Goal: Task Accomplishment & Management: Use online tool/utility

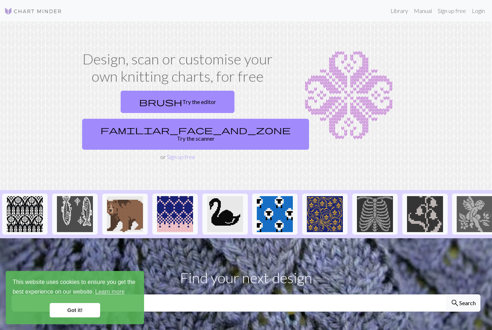
click at [480, 9] on link "Login" at bounding box center [478, 11] width 19 height 14
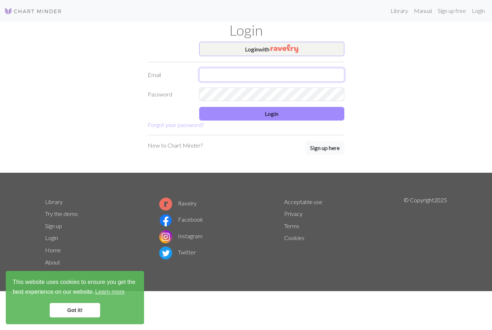
click at [234, 75] on input "text" at bounding box center [272, 75] width 146 height 14
type input "licata519@gmail.com"
click at [76, 307] on link "Got it!" at bounding box center [75, 310] width 50 height 14
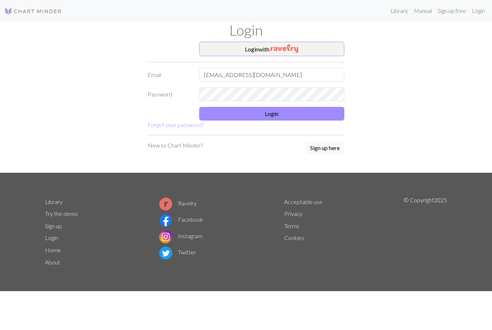
click at [272, 117] on button "Login" at bounding box center [272, 114] width 146 height 14
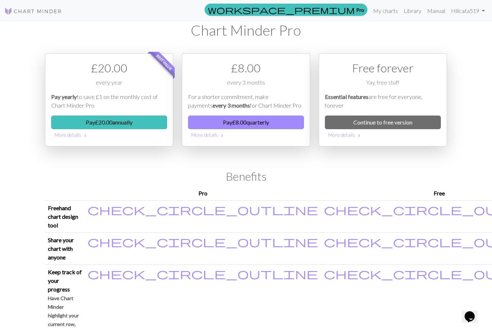
click at [379, 121] on link "Continue to free version" at bounding box center [383, 123] width 116 height 14
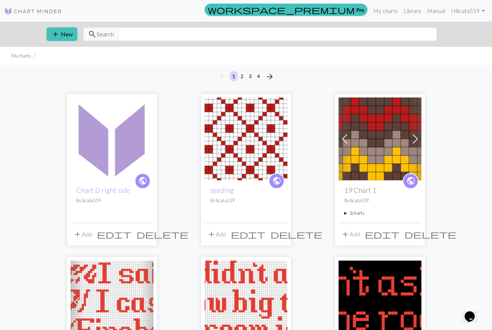
click at [109, 169] on img at bounding box center [112, 139] width 83 height 83
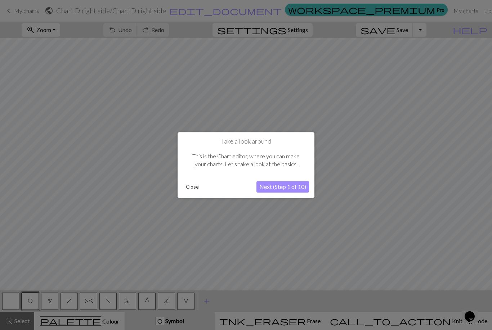
click at [189, 184] on button "Close" at bounding box center [192, 187] width 19 height 11
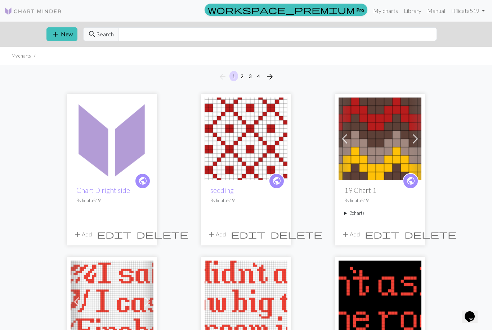
click at [63, 33] on button "add New" at bounding box center [61, 34] width 31 height 14
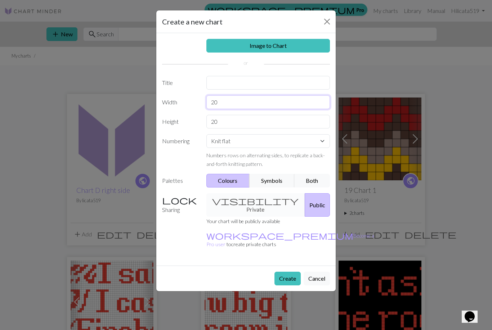
click at [223, 105] on input "20" at bounding box center [268, 102] width 124 height 14
type input "2"
type input "10"
click at [223, 125] on input "20" at bounding box center [268, 122] width 124 height 14
type input "2"
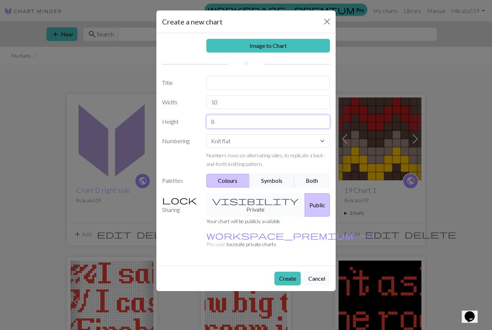
type input "8"
click at [287, 272] on button "Create" at bounding box center [287, 279] width 26 height 14
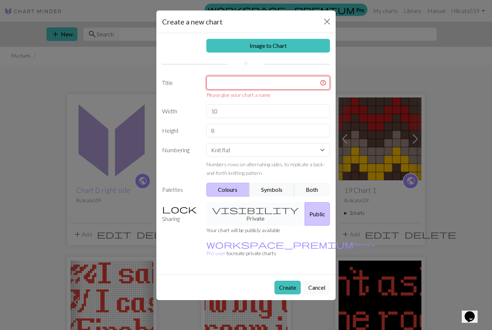
click at [221, 84] on input "text" at bounding box center [268, 83] width 124 height 14
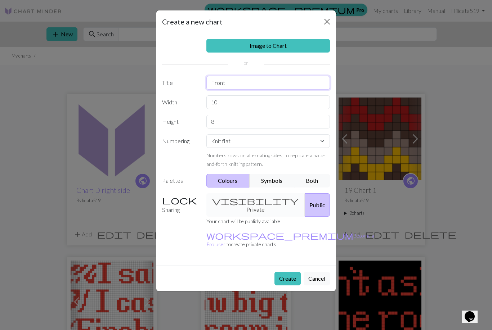
type input "Front"
click at [288, 272] on button "Create" at bounding box center [287, 279] width 26 height 14
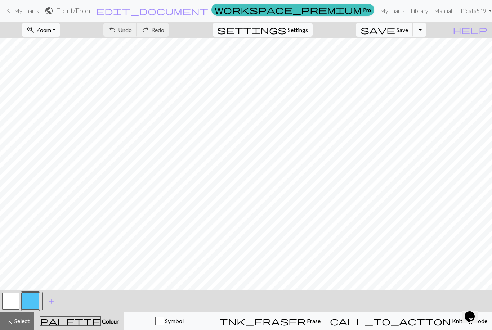
click at [44, 308] on button "add Add a colour" at bounding box center [51, 301] width 18 height 18
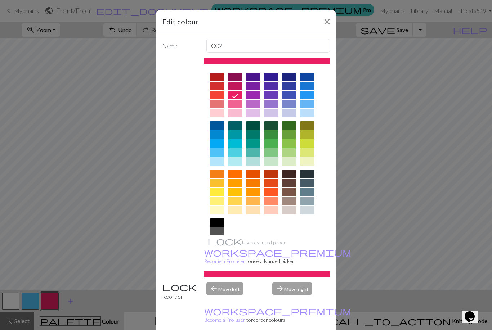
click at [217, 76] on div at bounding box center [217, 77] width 14 height 9
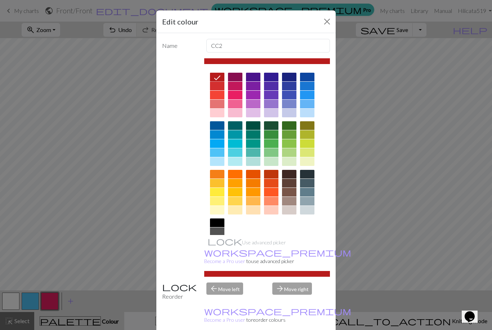
click at [52, 300] on div "Edit colour Name CC2 Use advanced picker workspace_premium Become a Pro user to…" at bounding box center [246, 165] width 492 height 330
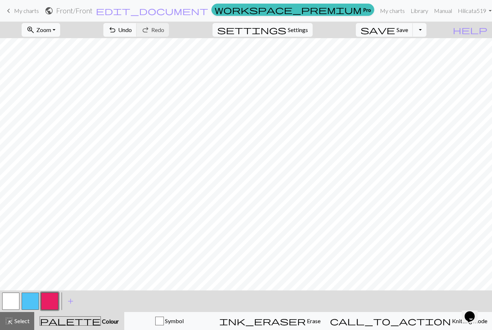
click at [47, 303] on button "button" at bounding box center [49, 301] width 17 height 17
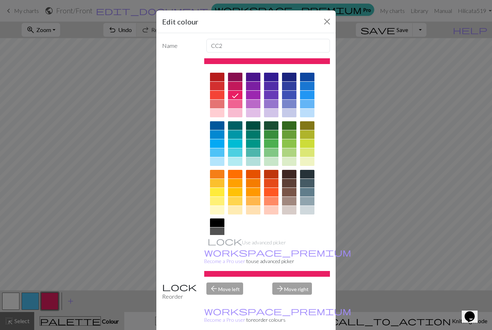
click at [216, 80] on div at bounding box center [217, 77] width 14 height 9
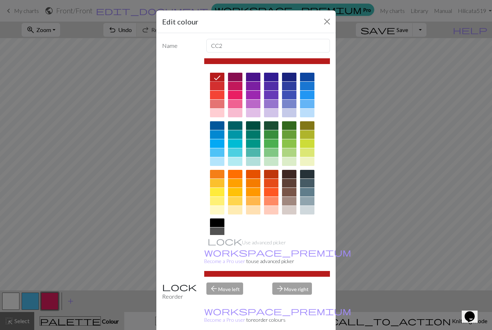
click at [322, 25] on button "Close" at bounding box center [327, 22] width 12 height 12
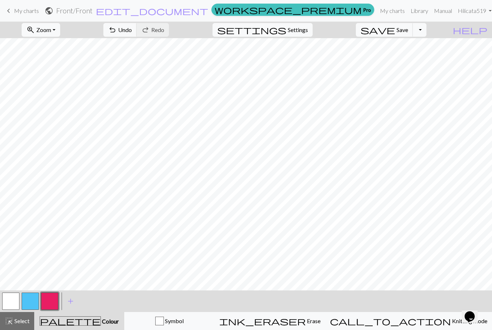
click at [54, 299] on button "button" at bounding box center [49, 301] width 17 height 17
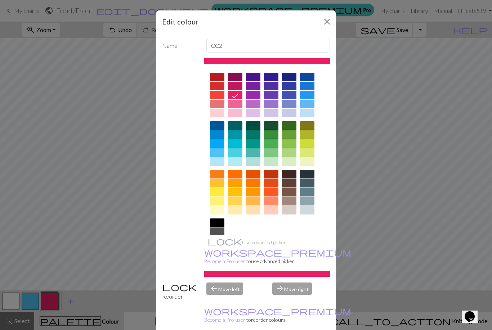
click at [216, 79] on div at bounding box center [217, 77] width 14 height 9
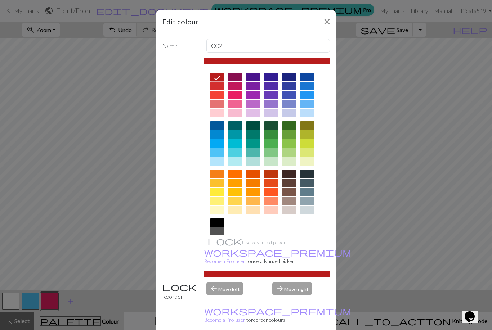
click at [216, 79] on icon at bounding box center [217, 77] width 9 height 9
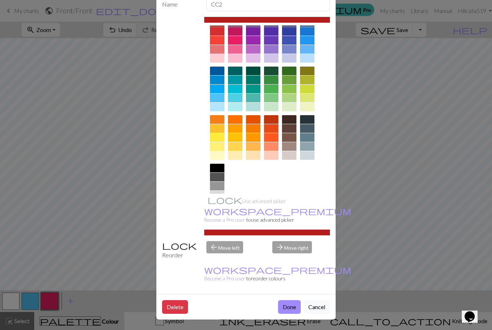
scroll to position [41, 0]
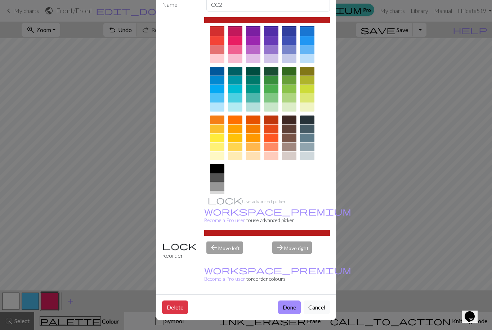
click at [287, 307] on button "Done" at bounding box center [289, 308] width 23 height 14
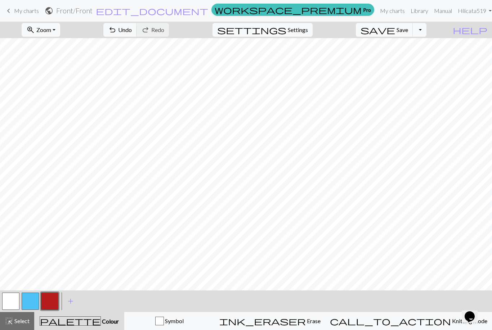
click at [30, 304] on button "button" at bounding box center [30, 301] width 17 height 17
click at [31, 302] on button "button" at bounding box center [30, 301] width 17 height 17
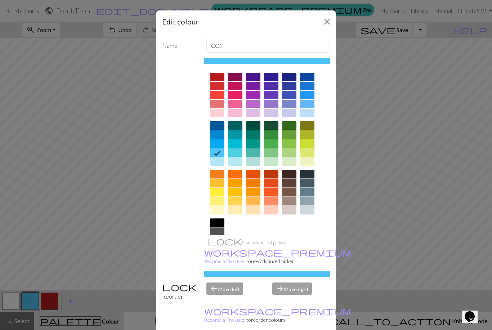
click at [219, 133] on div at bounding box center [217, 134] width 14 height 9
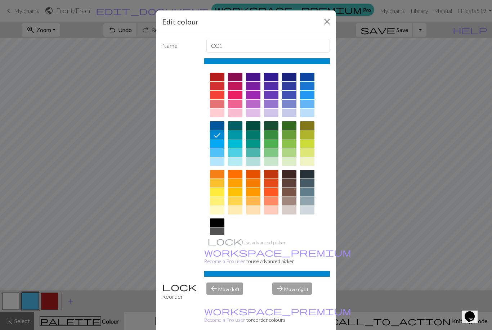
click at [218, 128] on div at bounding box center [217, 125] width 14 height 9
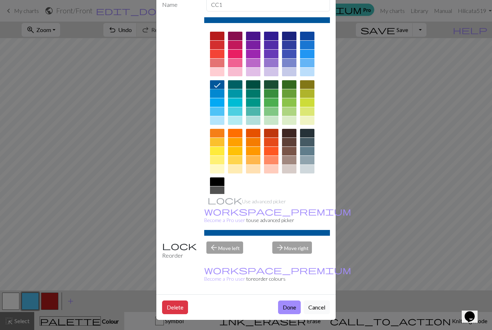
click at [287, 306] on button "Done" at bounding box center [289, 308] width 23 height 14
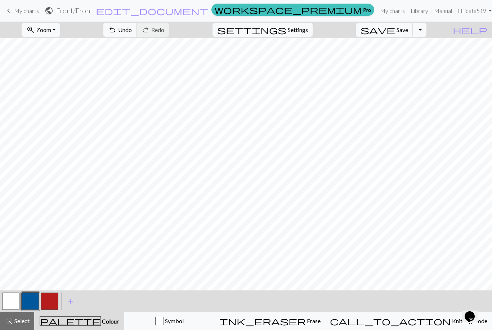
click at [51, 302] on button "button" at bounding box center [49, 301] width 17 height 17
click at [32, 301] on button "button" at bounding box center [30, 301] width 17 height 17
click at [50, 302] on button "button" at bounding box center [49, 301] width 17 height 17
click at [28, 302] on button "button" at bounding box center [30, 301] width 17 height 17
click at [52, 303] on button "button" at bounding box center [49, 301] width 17 height 17
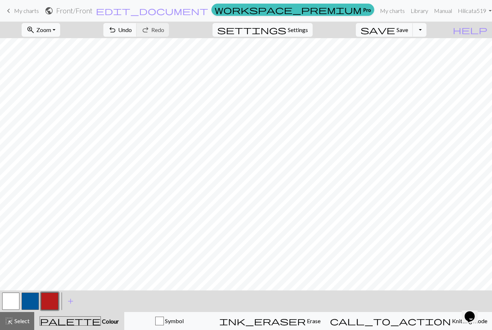
click at [36, 298] on button "button" at bounding box center [30, 301] width 17 height 17
click at [132, 31] on span "Undo" at bounding box center [125, 29] width 14 height 7
click at [49, 301] on button "button" at bounding box center [49, 301] width 17 height 17
click at [33, 301] on button "button" at bounding box center [30, 301] width 17 height 17
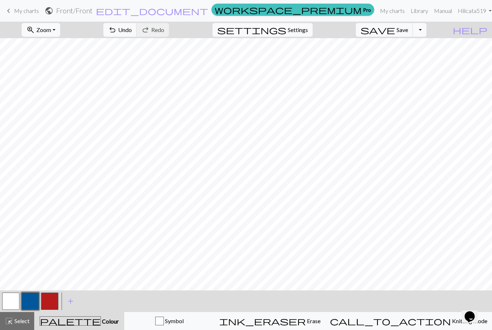
click at [53, 300] on button "button" at bounding box center [49, 301] width 17 height 17
click at [32, 303] on button "button" at bounding box center [30, 301] width 17 height 17
click at [53, 304] on button "button" at bounding box center [49, 301] width 17 height 17
click at [34, 307] on button "button" at bounding box center [30, 301] width 17 height 17
click at [408, 30] on span "Save" at bounding box center [403, 29] width 12 height 7
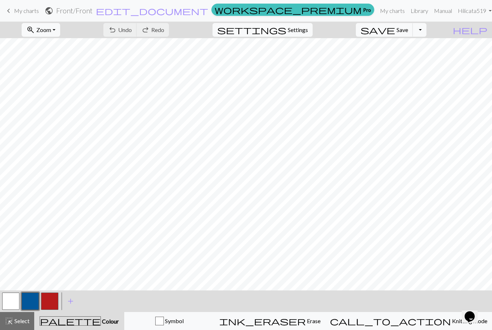
click at [93, 10] on h2 "Front / Front" at bounding box center [74, 10] width 36 height 8
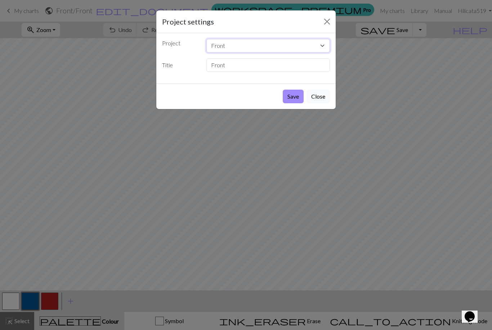
click at [234, 44] on select "Front Chart D right side seeding 19 Chart 1 Fireball back Fireball Fireball TR …" at bounding box center [268, 46] width 124 height 14
click at [233, 48] on select "Front Chart D right side seeding 19 Chart 1 Fireball back Fireball Fireball TR …" at bounding box center [268, 46] width 124 height 14
click at [223, 50] on select "Front Chart D right side seeding 19 Chart 1 Fireball back Fireball Fireball TR …" at bounding box center [268, 46] width 124 height 14
click at [237, 68] on input "Front" at bounding box center [268, 65] width 124 height 14
type input "F"
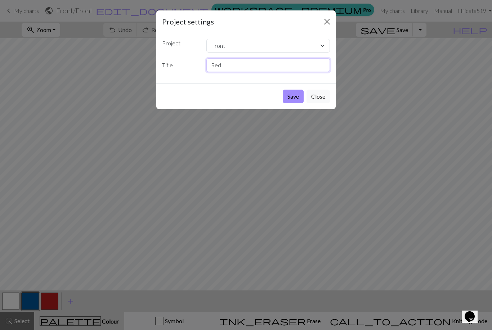
type input "Red"
click at [289, 100] on button "Save" at bounding box center [293, 97] width 21 height 14
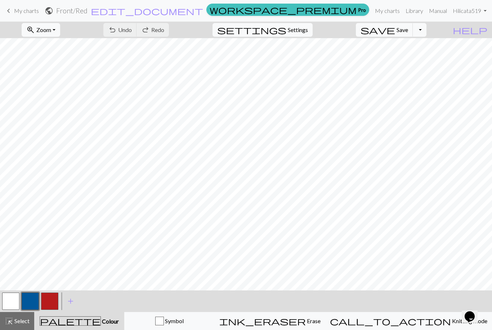
click at [88, 10] on h2 "Front / Red" at bounding box center [71, 10] width 31 height 8
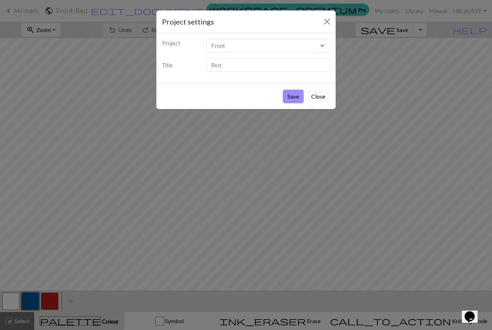
click at [318, 98] on button "Close" at bounding box center [317, 97] width 23 height 14
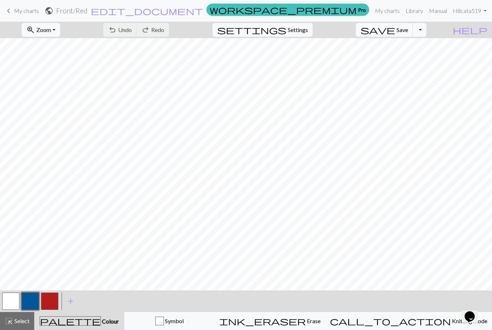
click at [27, 12] on span "My charts" at bounding box center [26, 10] width 25 height 7
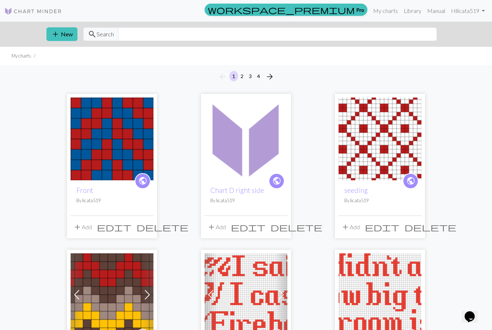
click at [60, 38] on button "add New" at bounding box center [61, 34] width 31 height 14
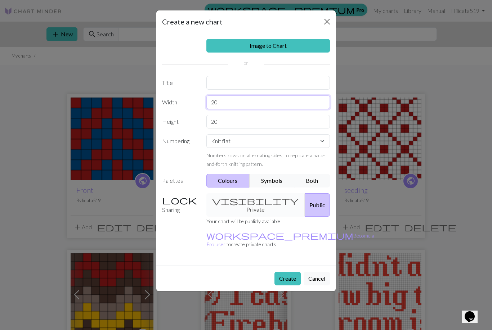
click at [228, 106] on input "20" at bounding box center [268, 102] width 124 height 14
type input "2"
type input "10"
click at [224, 125] on input "20" at bounding box center [268, 122] width 124 height 14
type input "2"
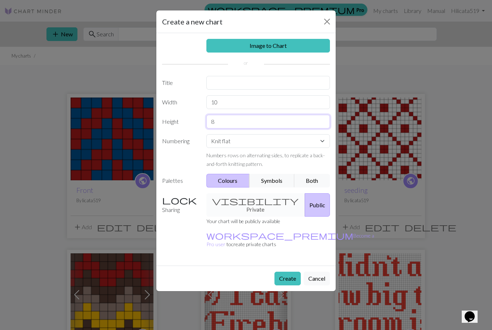
type input "8"
click at [305, 197] on button "Public" at bounding box center [317, 204] width 25 height 23
click at [305, 198] on button "Public" at bounding box center [317, 204] width 25 height 23
click at [286, 272] on button "Create" at bounding box center [287, 279] width 26 height 14
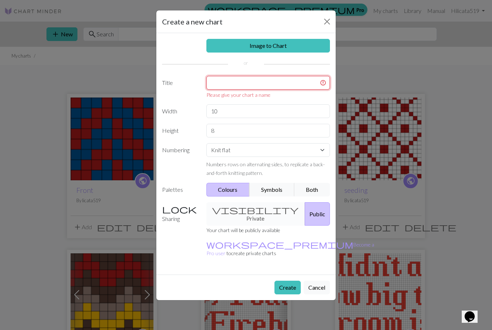
click at [234, 81] on input "text" at bounding box center [268, 83] width 124 height 14
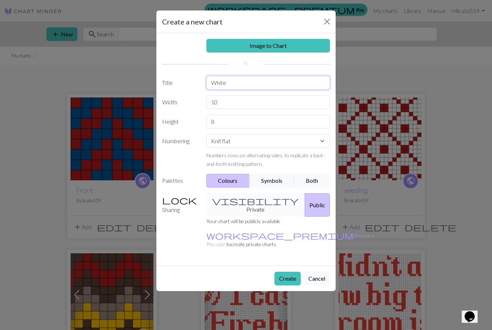
type input "White"
click at [285, 272] on button "Create" at bounding box center [287, 279] width 26 height 14
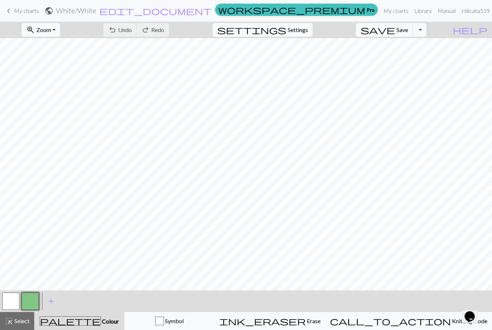
click at [30, 302] on button "button" at bounding box center [30, 301] width 17 height 17
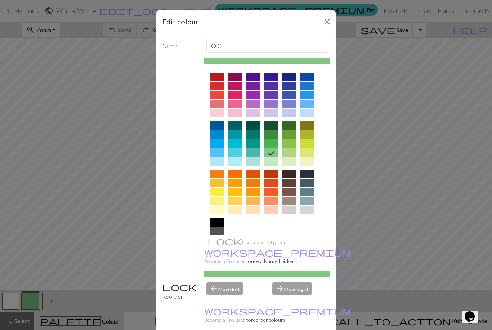
click at [219, 79] on div at bounding box center [217, 77] width 14 height 9
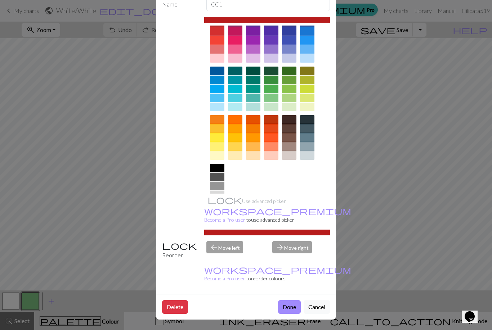
scroll to position [41, 0]
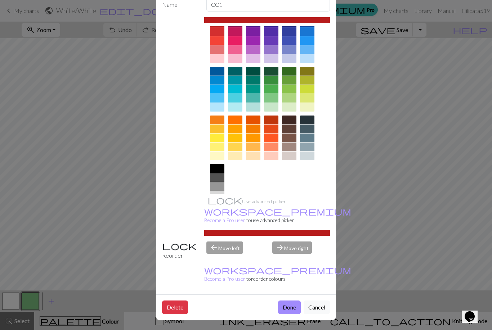
click at [288, 308] on button "Done" at bounding box center [289, 308] width 23 height 14
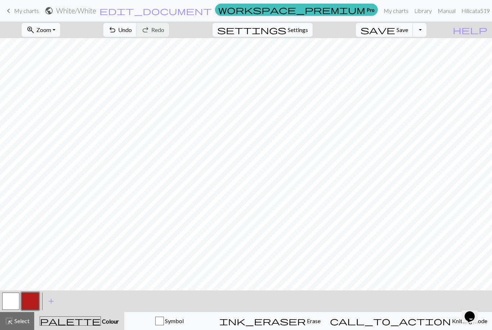
click at [50, 303] on span "add" at bounding box center [51, 301] width 9 height 10
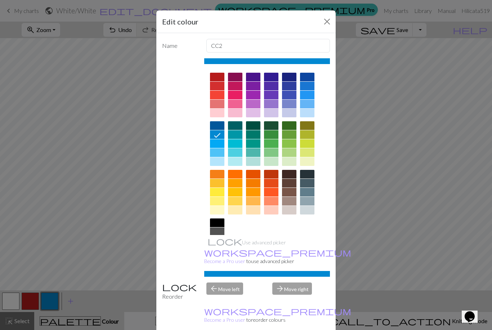
click at [217, 125] on div at bounding box center [217, 125] width 14 height 9
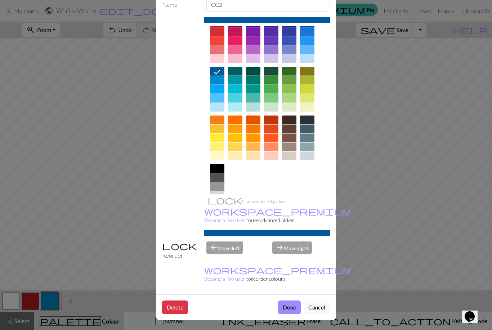
click at [288, 308] on button "Done" at bounding box center [289, 308] width 23 height 14
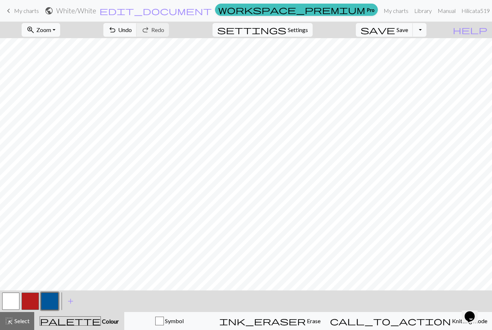
click at [29, 303] on button "button" at bounding box center [30, 301] width 17 height 17
click at [30, 302] on button "button" at bounding box center [30, 301] width 17 height 17
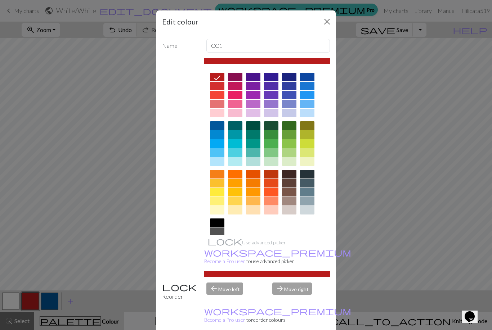
click at [324, 24] on button "Close" at bounding box center [327, 22] width 12 height 12
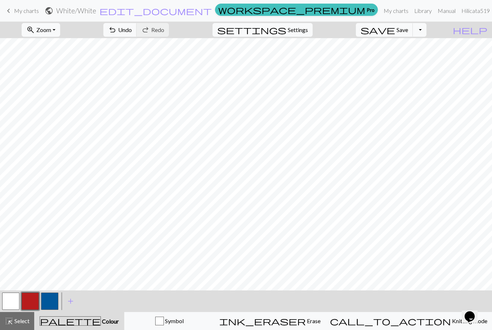
click at [52, 300] on button "button" at bounding box center [49, 301] width 17 height 17
click at [31, 301] on button "button" at bounding box center [30, 301] width 17 height 17
click at [53, 300] on button "button" at bounding box center [49, 301] width 17 height 17
click at [408, 33] on span "Save" at bounding box center [403, 29] width 12 height 7
click at [408, 30] on span "Save" at bounding box center [403, 29] width 12 height 7
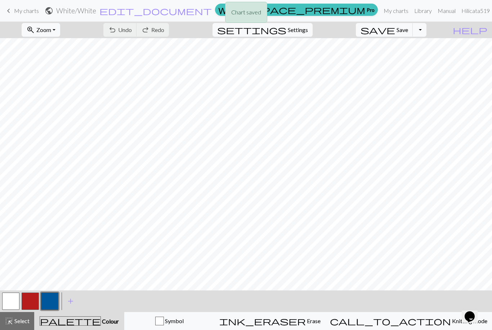
click at [426, 31] on button "Toggle Dropdown" at bounding box center [420, 30] width 14 height 14
click at [412, 60] on button "save_alt Download" at bounding box center [366, 58] width 119 height 12
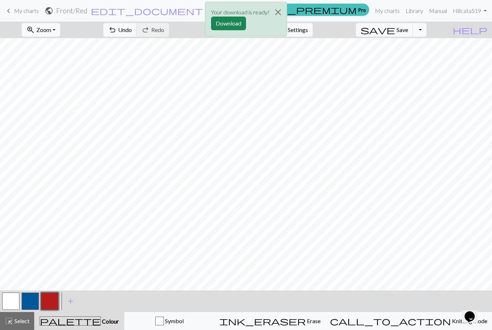
click at [231, 26] on button "Download" at bounding box center [228, 24] width 35 height 14
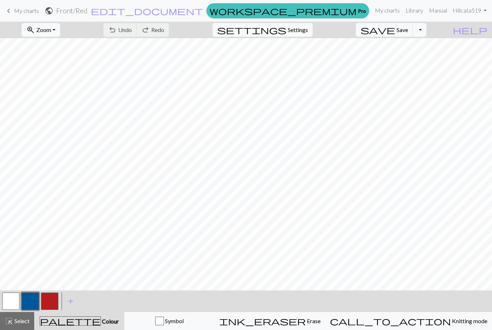
click at [21, 9] on span "My charts" at bounding box center [26, 10] width 25 height 7
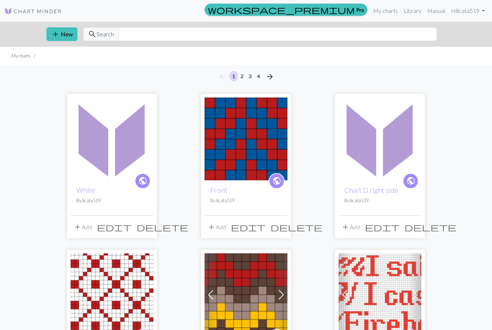
click at [114, 164] on img at bounding box center [112, 139] width 83 height 83
click at [245, 157] on img at bounding box center [246, 139] width 83 height 83
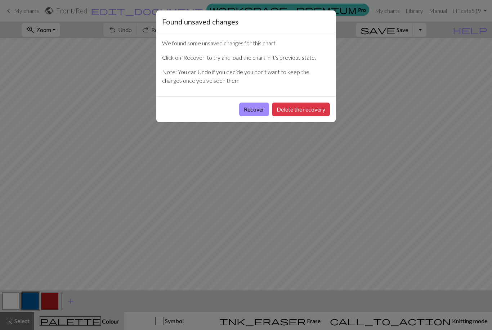
click at [256, 109] on button "Recover" at bounding box center [254, 110] width 30 height 14
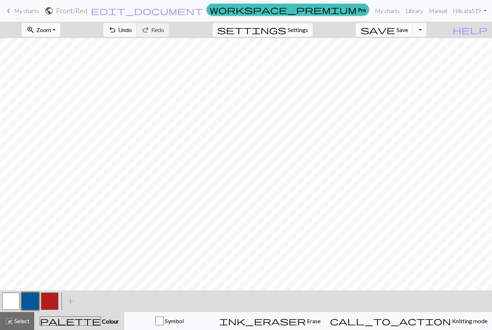
click at [426, 32] on button "Toggle Dropdown" at bounding box center [420, 30] width 14 height 14
click at [405, 61] on button "save_alt Download" at bounding box center [366, 58] width 119 height 12
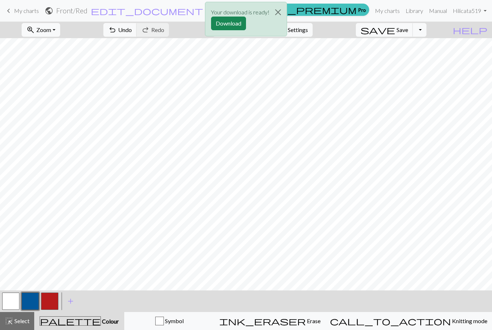
click at [230, 22] on button "Download" at bounding box center [228, 24] width 35 height 14
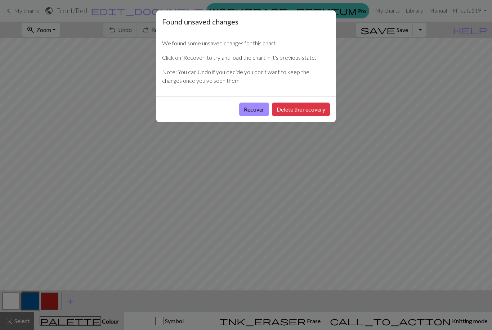
click at [306, 111] on button "Delete the recovery" at bounding box center [301, 110] width 58 height 14
